Goal: Information Seeking & Learning: Understand process/instructions

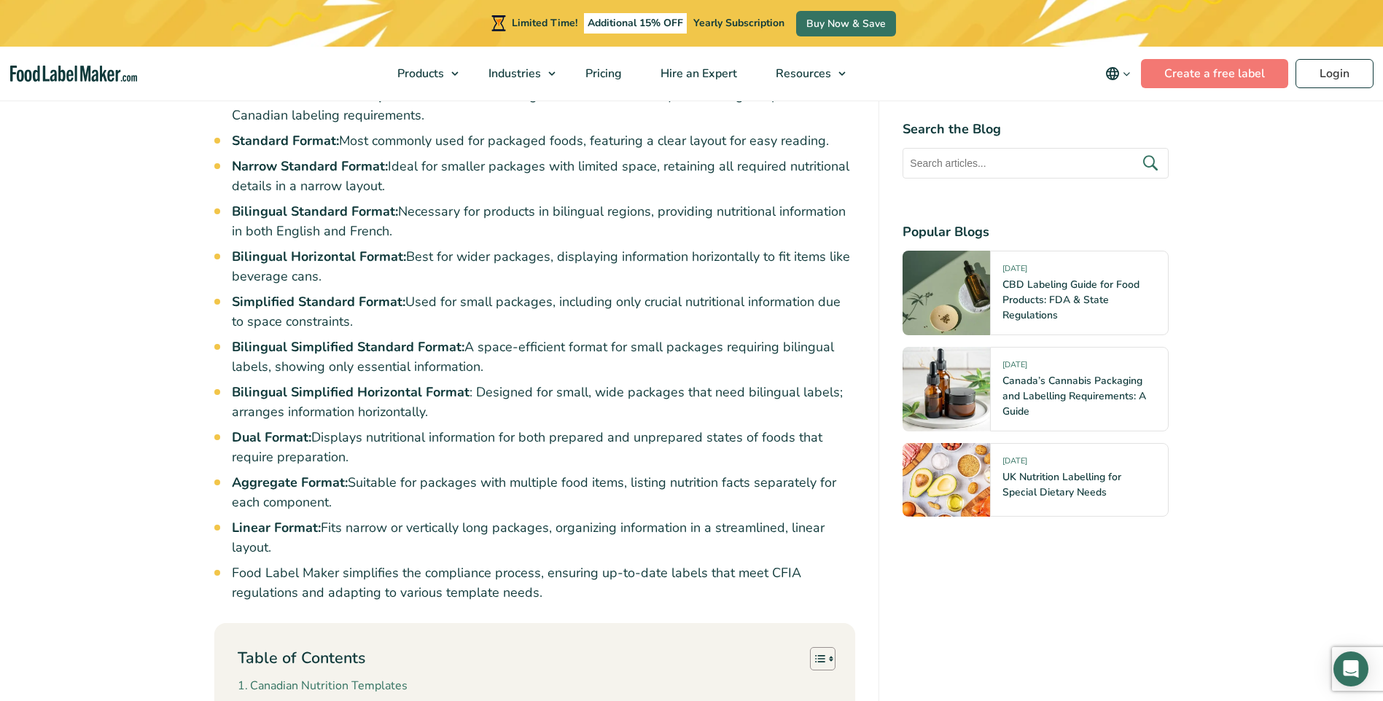
scroll to position [1166, 0]
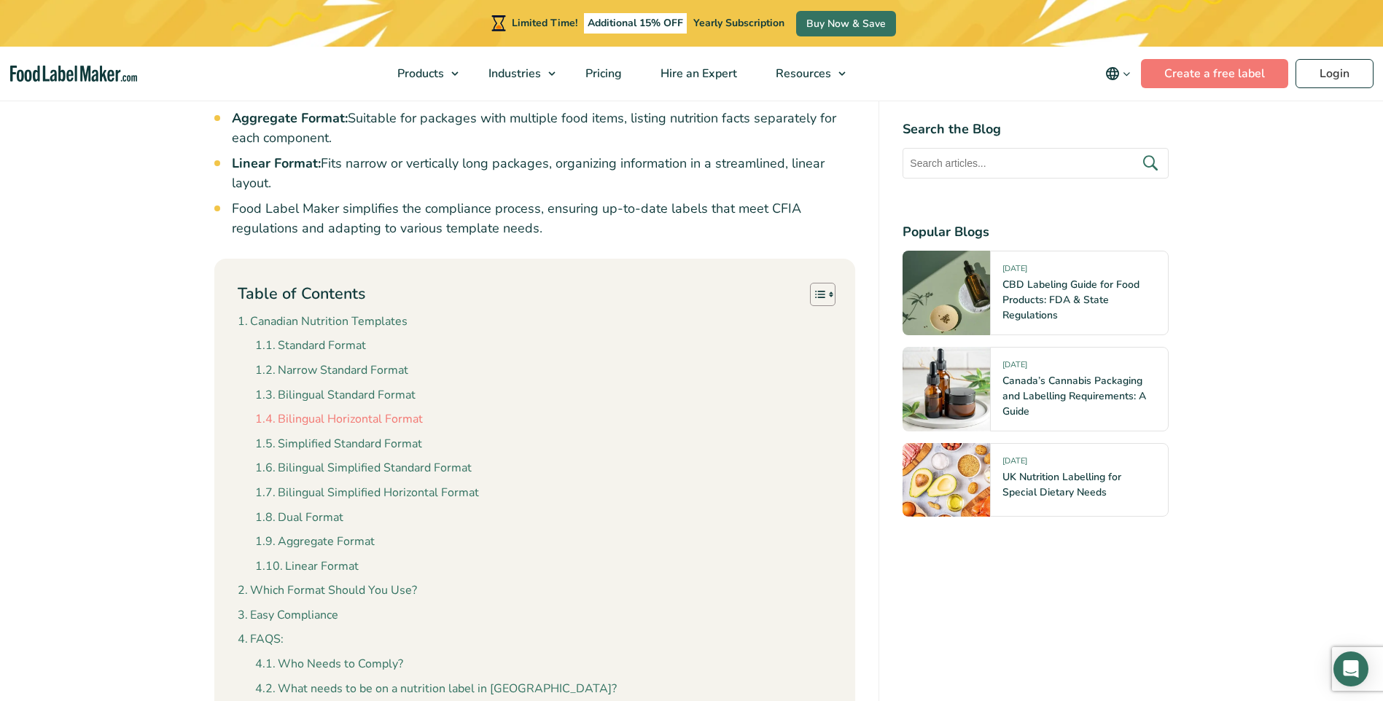
click at [393, 410] on link "Bilingual Horizontal Format" at bounding box center [339, 419] width 168 height 19
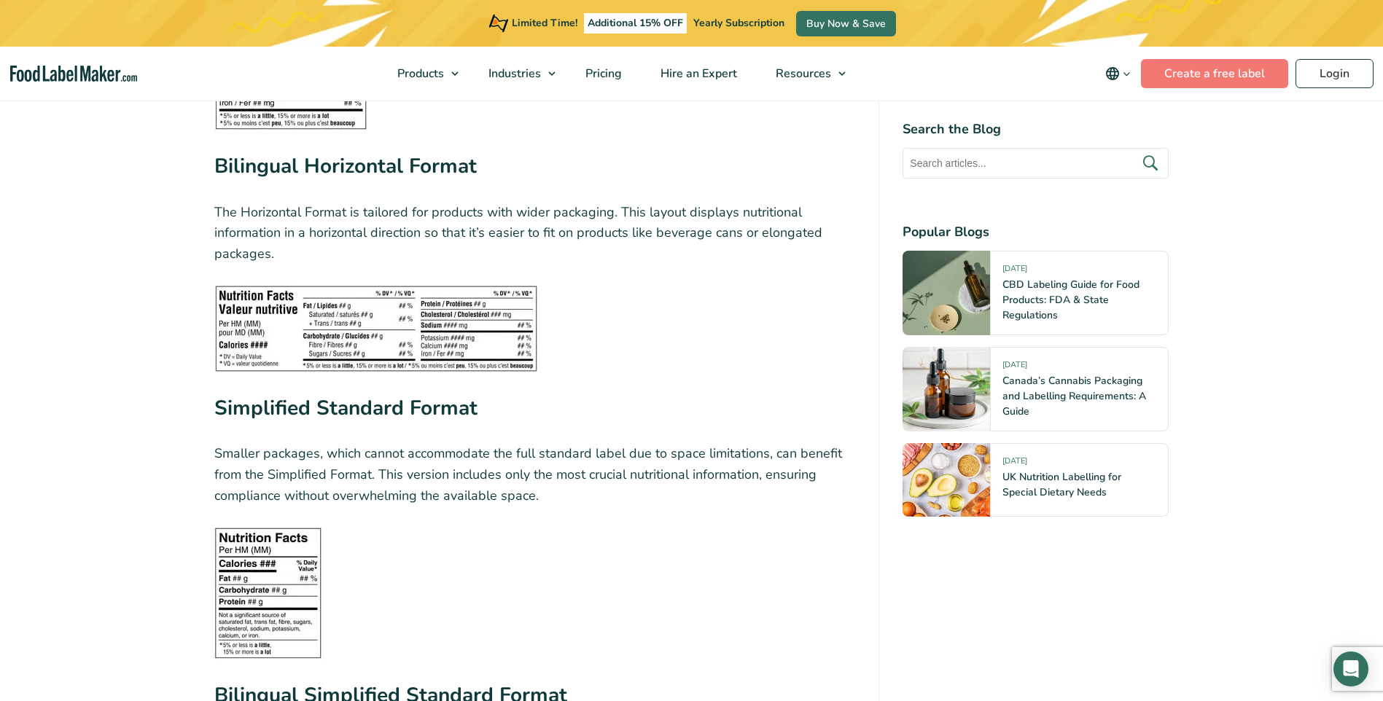
scroll to position [3065, 0]
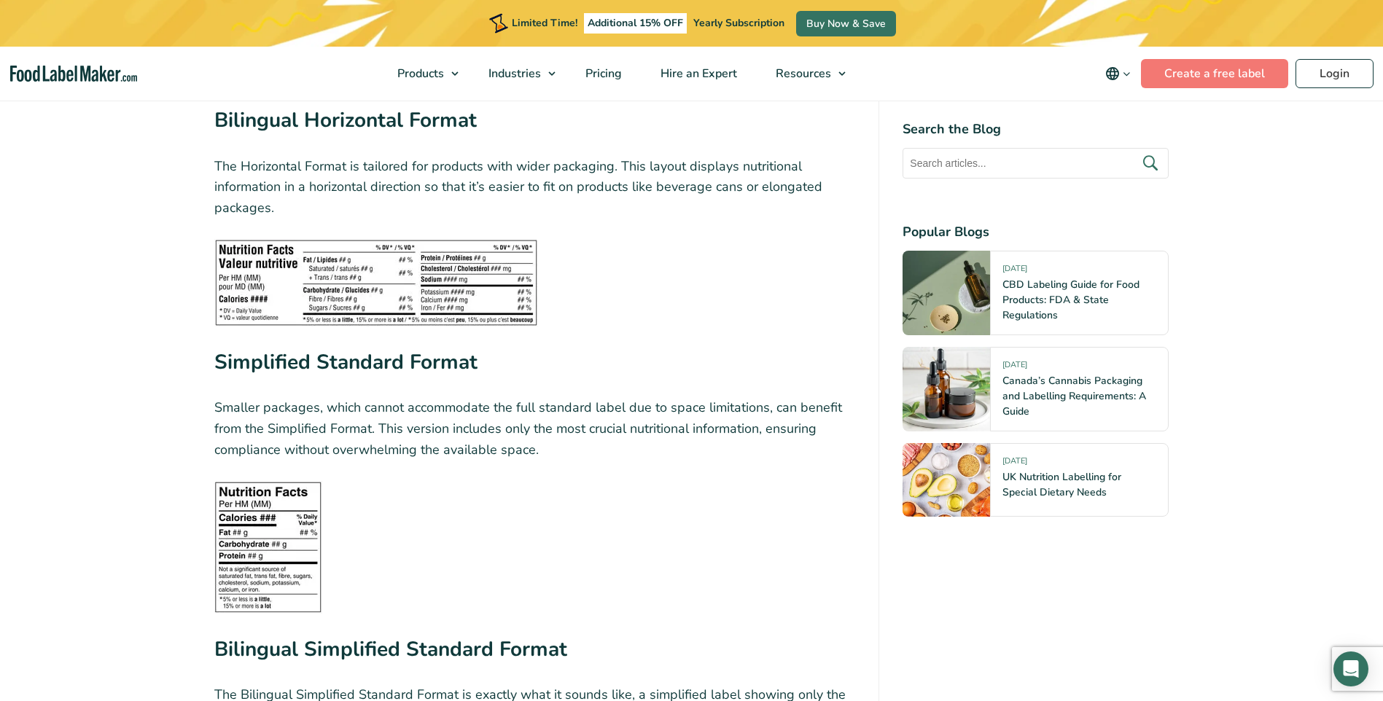
click at [416, 259] on img at bounding box center [376, 282] width 324 height 87
drag, startPoint x: 417, startPoint y: 259, endPoint x: 536, endPoint y: 294, distance: 123.9
click at [536, 294] on img at bounding box center [376, 282] width 324 height 87
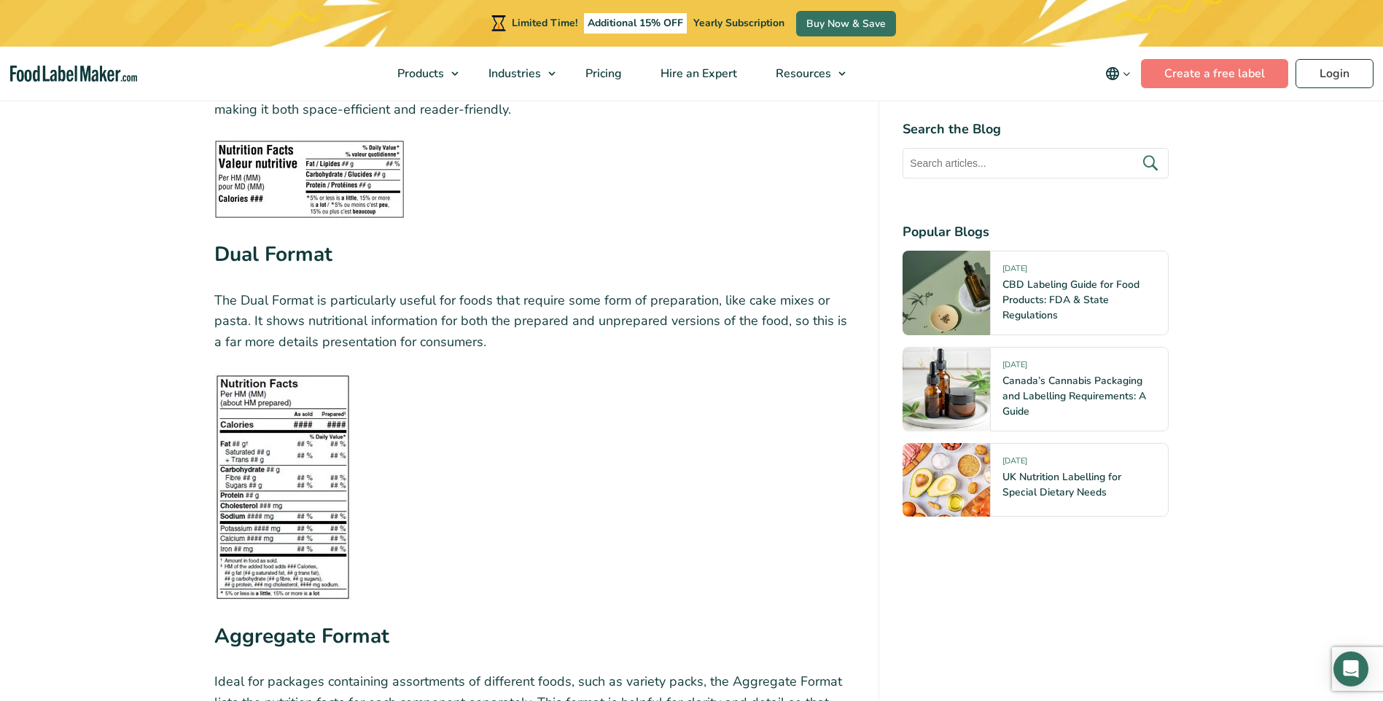
scroll to position [4231, 0]
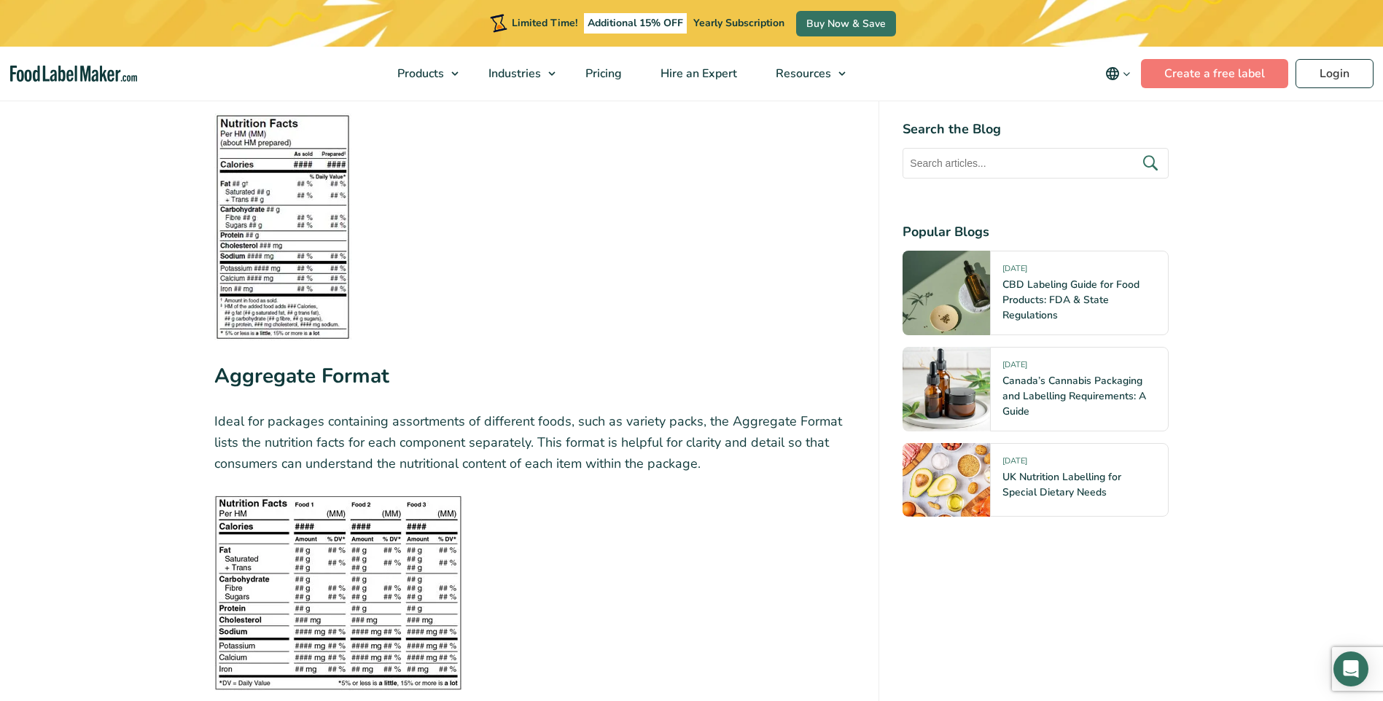
scroll to position [1166, 0]
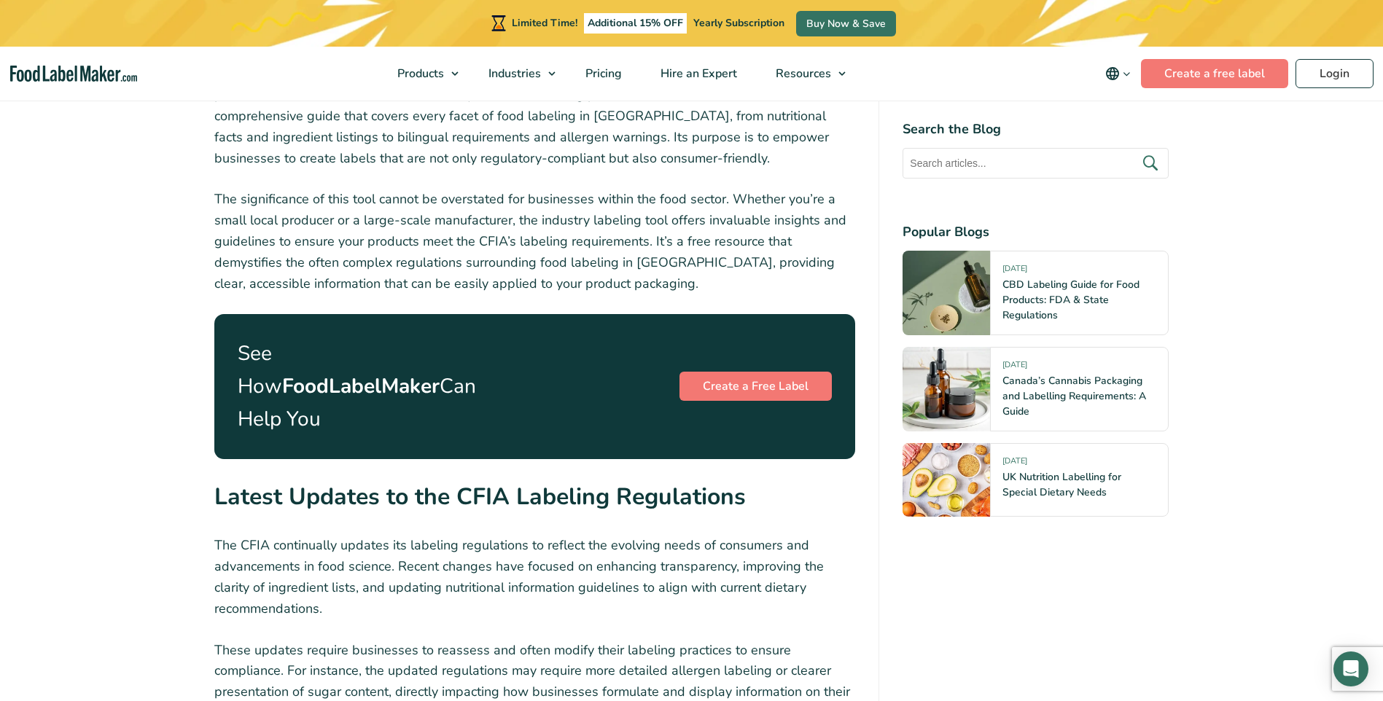
scroll to position [1604, 0]
